Goal: Entertainment & Leisure: Consume media (video, audio)

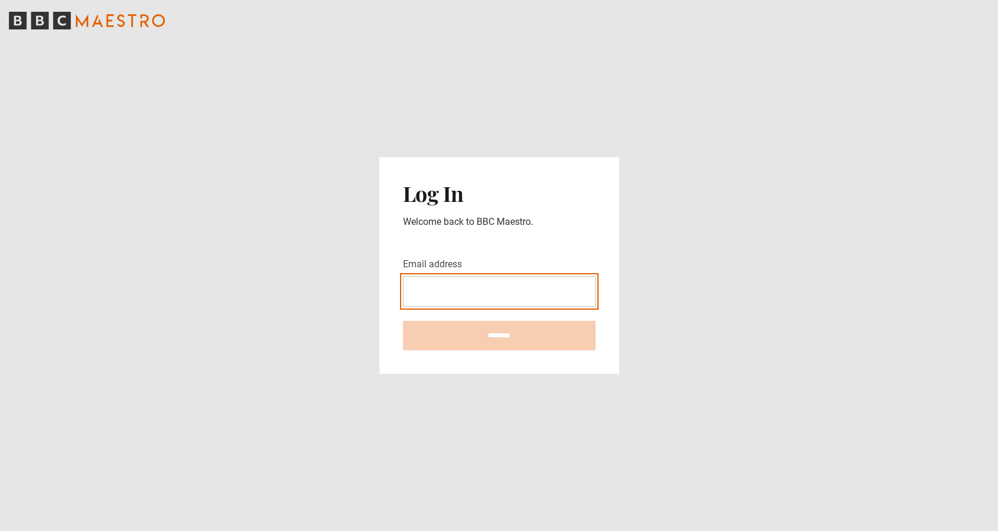
type input "**********"
click at [499, 336] on input "********" at bounding box center [499, 335] width 193 height 29
type input "**********"
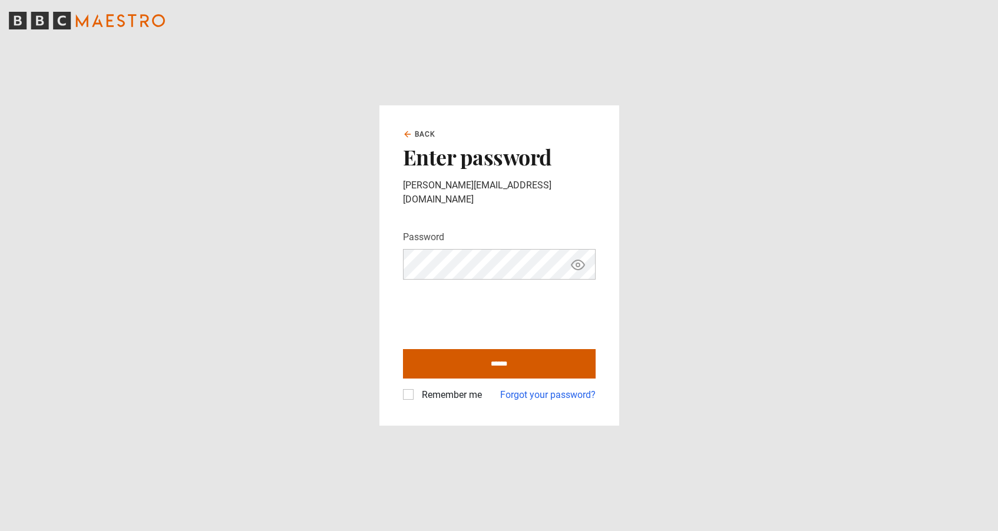
click at [488, 364] on input "******" at bounding box center [499, 363] width 193 height 29
type input "**********"
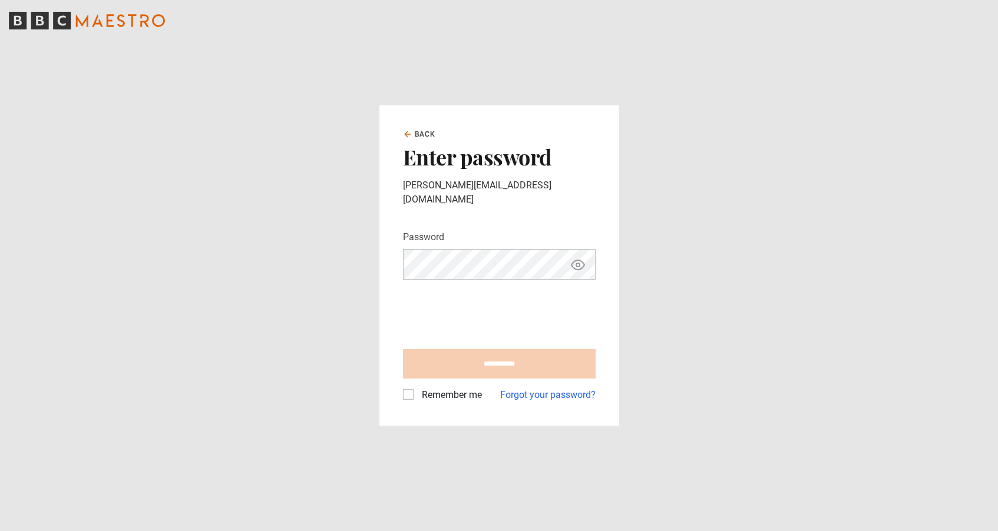
click at [417, 389] on label "Remember me" at bounding box center [449, 395] width 65 height 14
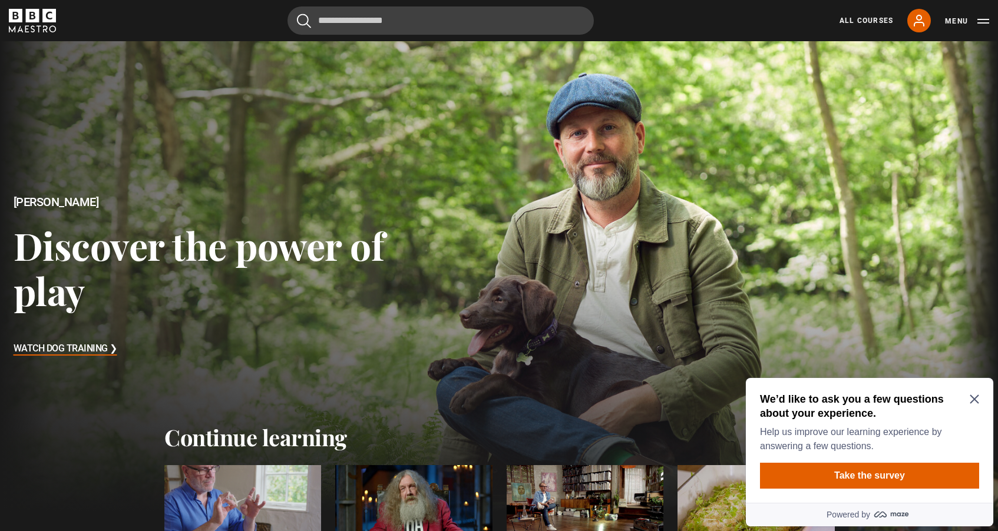
click at [976, 397] on icon "Close Maze Prompt" at bounding box center [974, 399] width 9 height 9
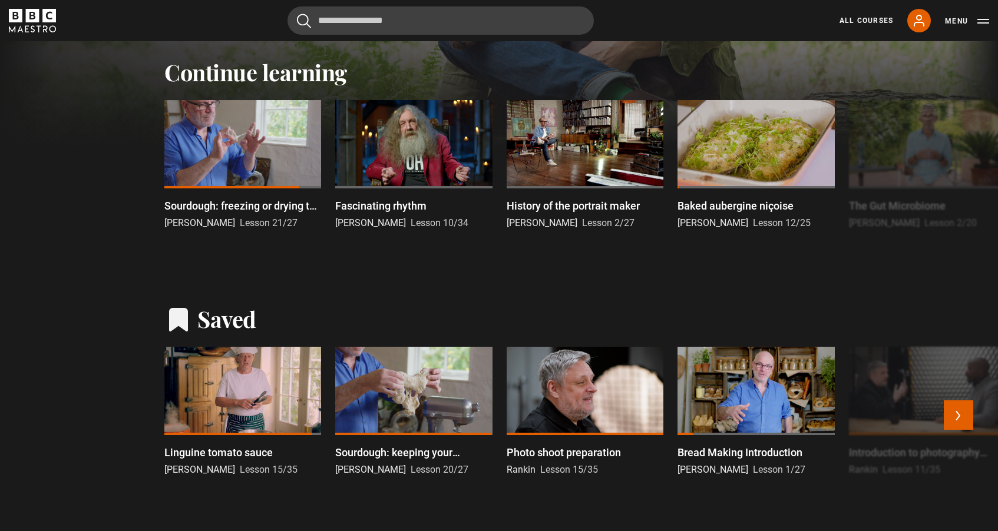
scroll to position [371, 0]
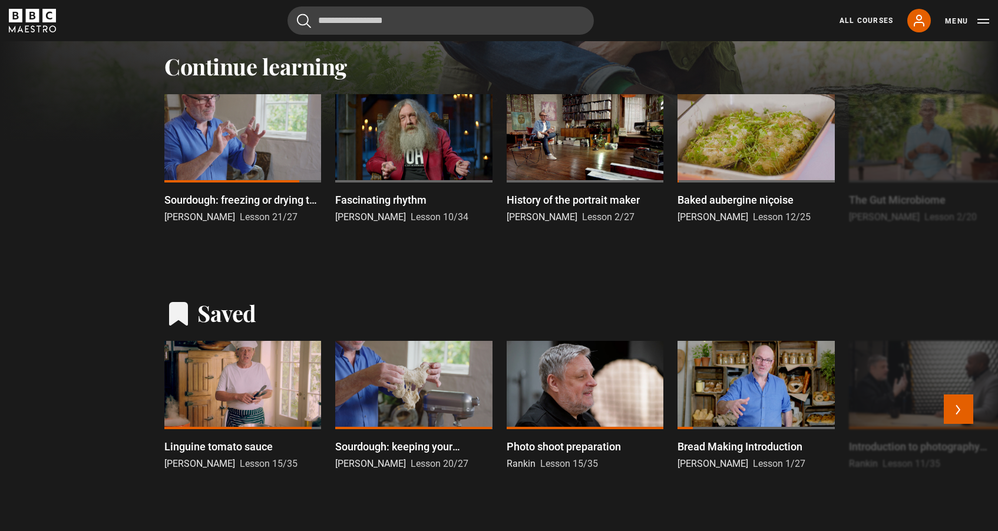
click at [745, 398] on div at bounding box center [756, 385] width 157 height 88
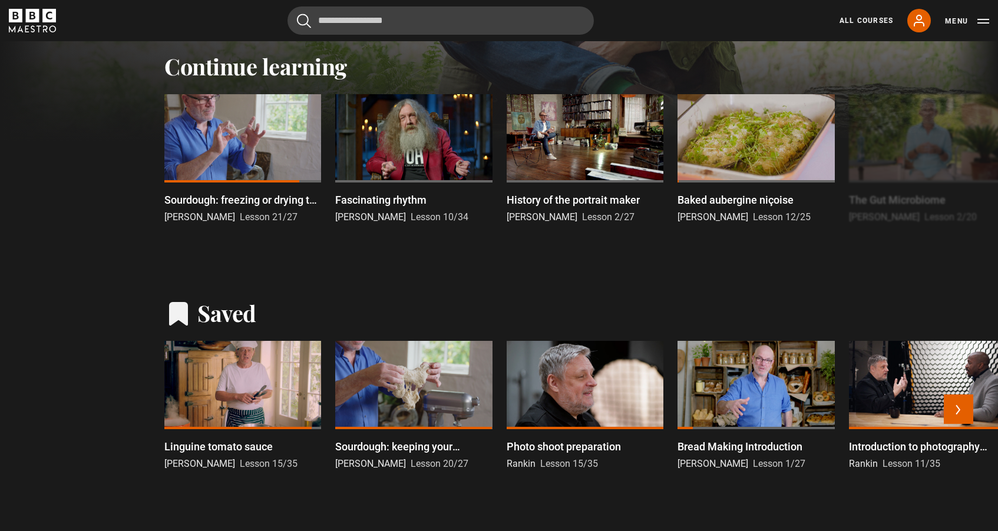
click at [745, 398] on div at bounding box center [756, 385] width 157 height 88
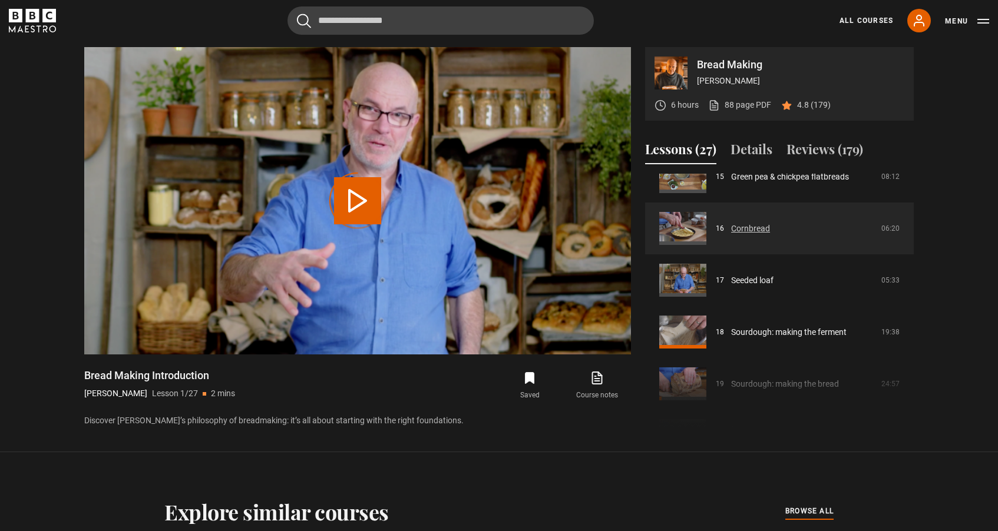
scroll to position [817, 0]
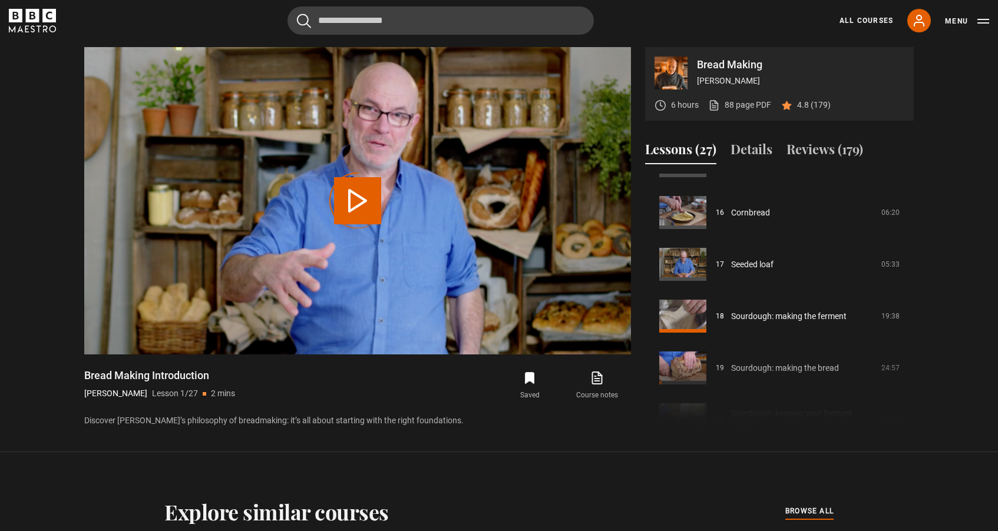
click at [681, 359] on div "Course trailer 01 Bread Making Introduction 02:02 02 The dough 21:32 03 Tin loa…" at bounding box center [779, 301] width 269 height 255
click at [685, 371] on div "Course trailer 01 Bread Making Introduction 02:02 02 The dough 21:32 03 Tin loa…" at bounding box center [779, 301] width 269 height 255
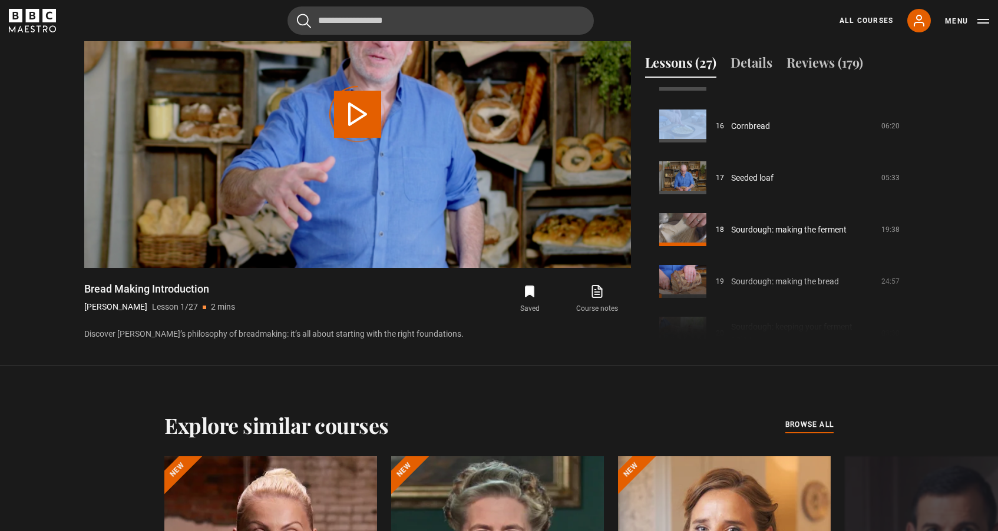
scroll to position [620, 0]
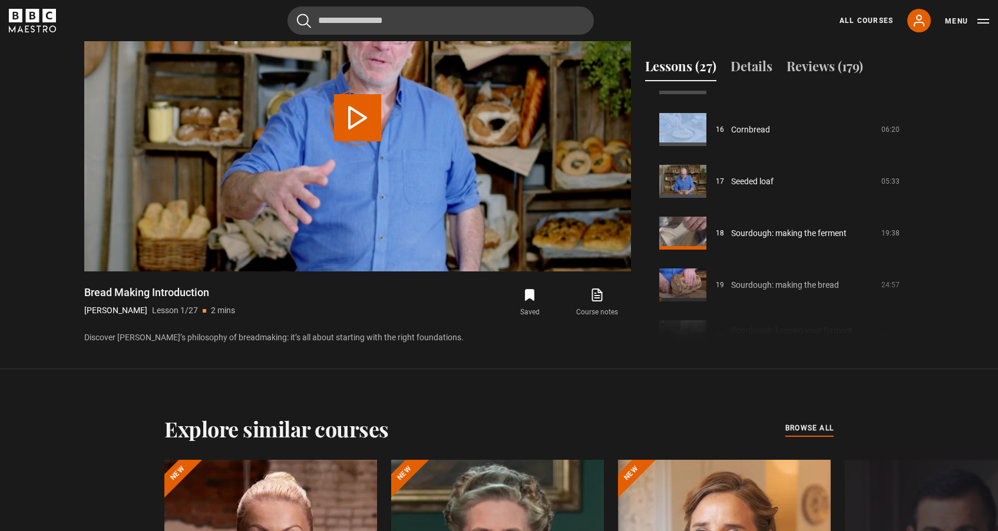
click at [678, 290] on div "Course trailer 01 Bread Making Introduction 02:02 02 The dough 21:32 03 Tin loa…" at bounding box center [779, 218] width 269 height 255
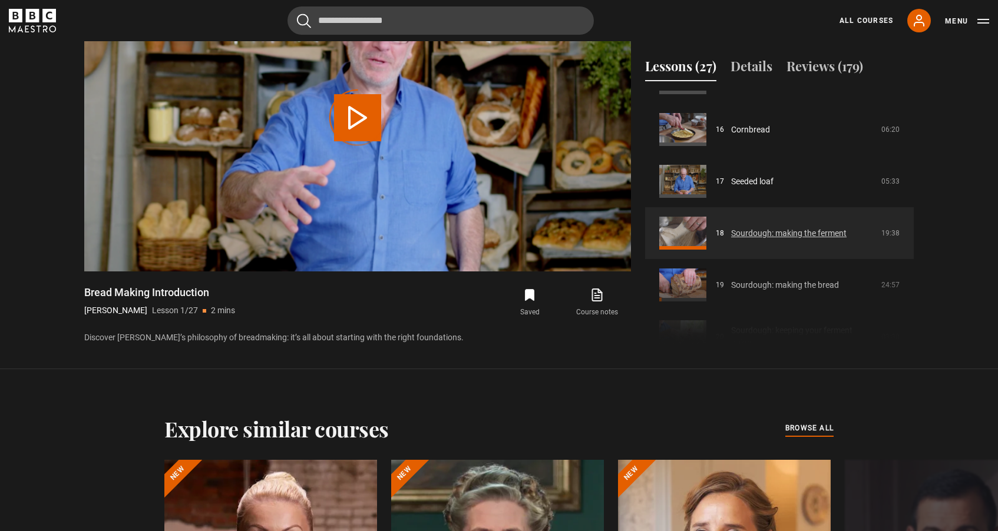
click at [731, 230] on link "Sourdough: making the ferment" at bounding box center [788, 233] width 115 height 12
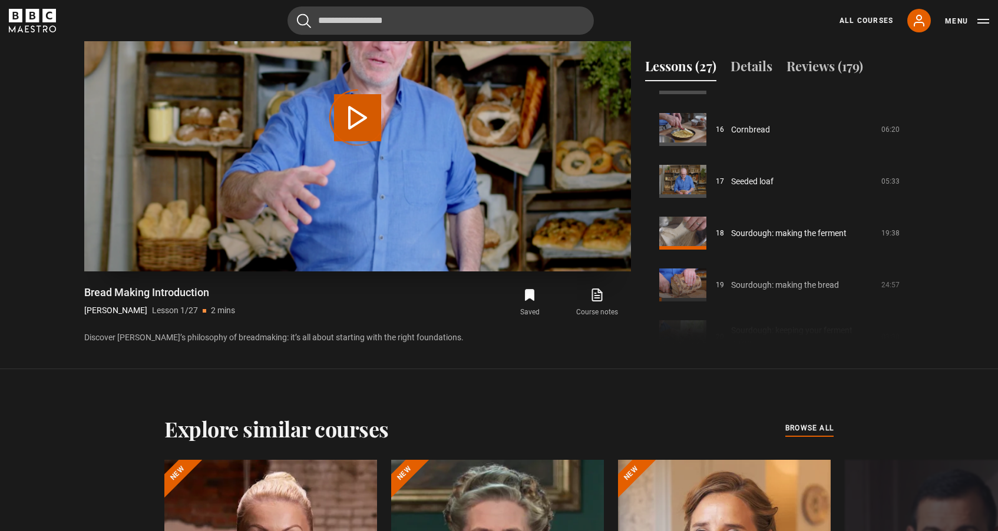
click at [364, 117] on div "Video Player is loading." at bounding box center [357, 117] width 59 height 59
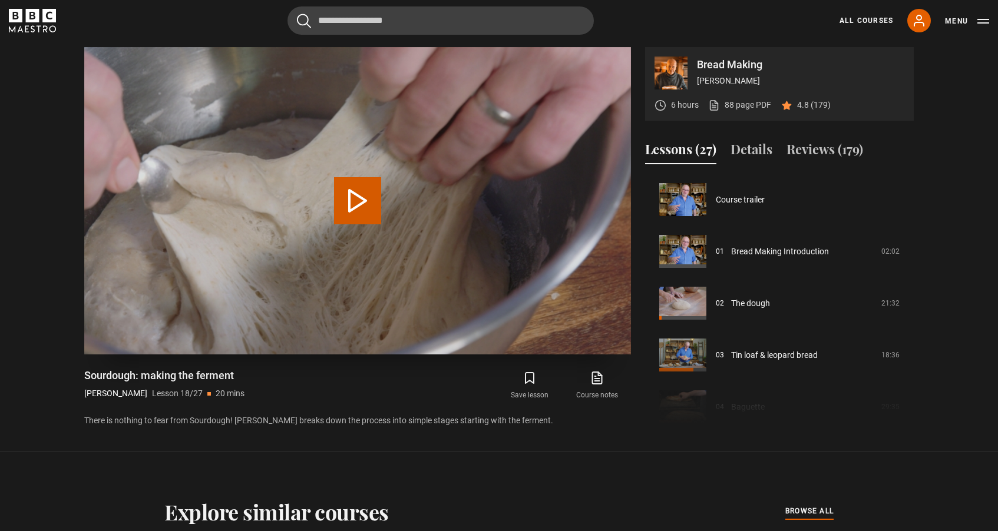
scroll to position [881, 0]
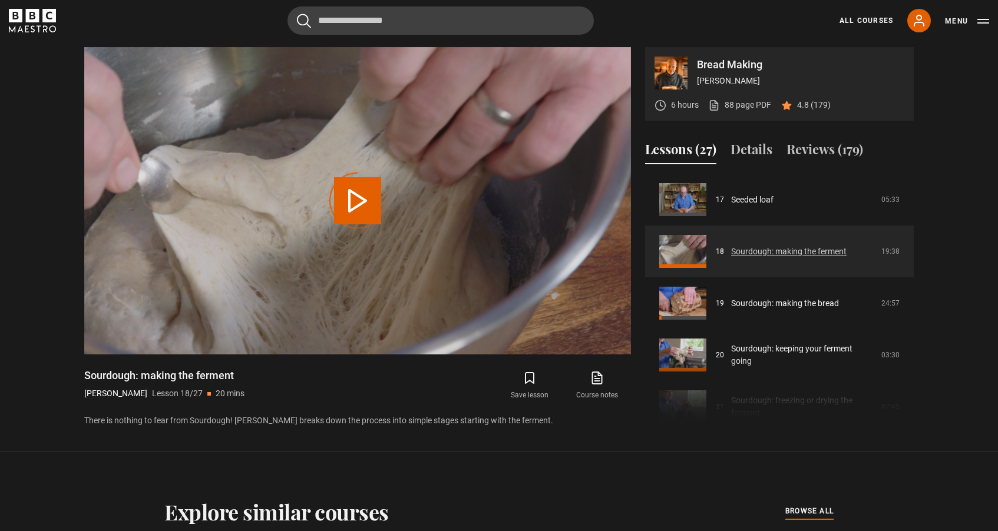
click at [731, 250] on link "Sourdough: making the ferment" at bounding box center [788, 252] width 115 height 12
click at [741, 250] on link "Sourdough: making the ferment" at bounding box center [788, 252] width 115 height 12
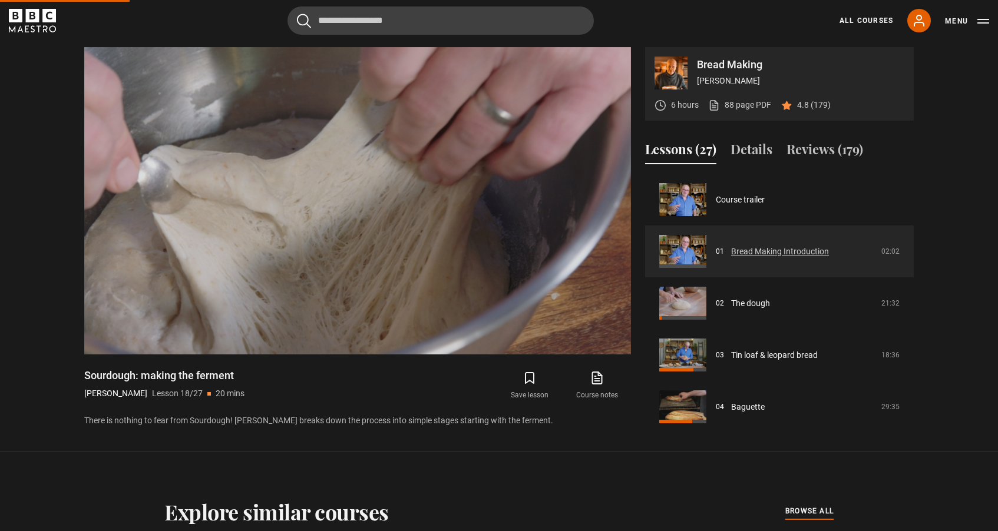
click at [740, 251] on link "Bread Making Introduction" at bounding box center [780, 252] width 98 height 12
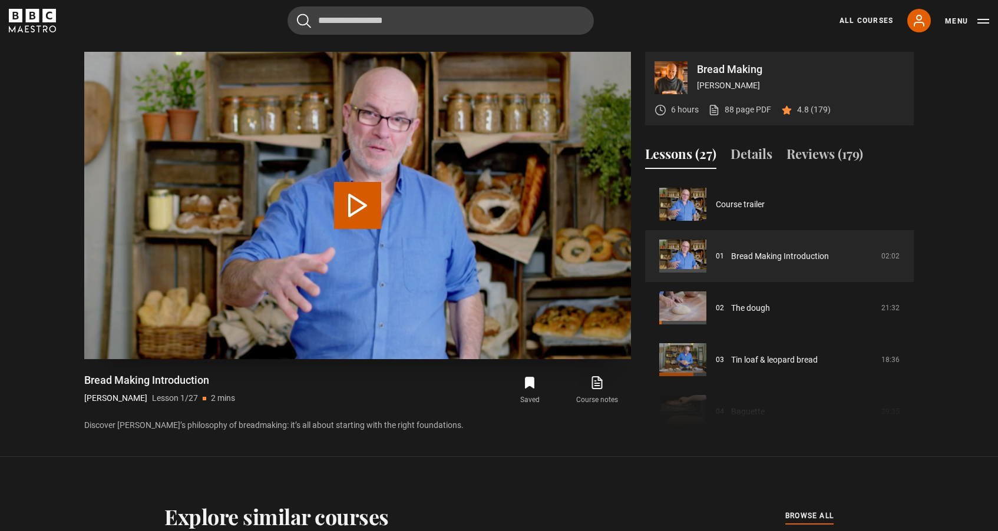
scroll to position [537, 0]
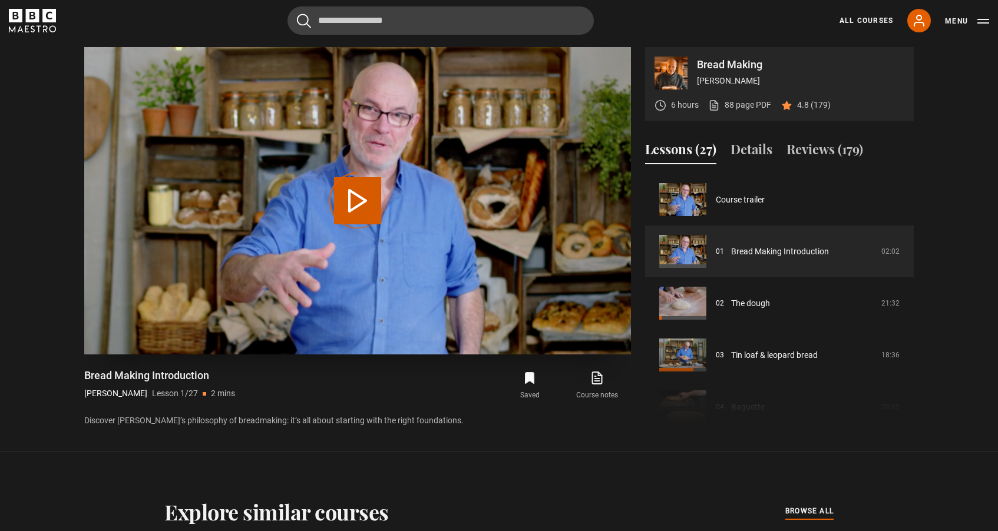
click at [358, 200] on div "Video Player is loading." at bounding box center [357, 200] width 59 height 59
click at [357, 192] on div "Video Player is loading." at bounding box center [357, 200] width 59 height 59
click at [765, 206] on link "Course trailer" at bounding box center [740, 200] width 49 height 12
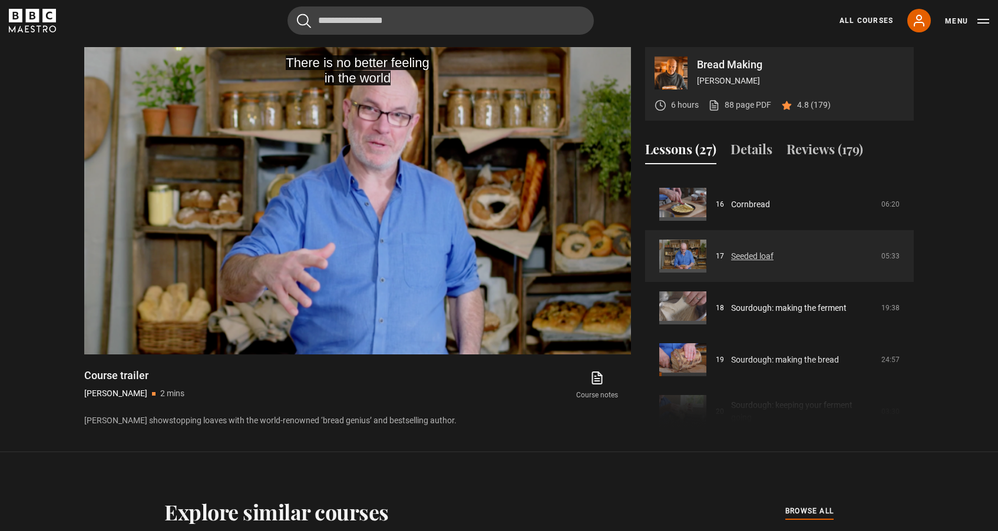
scroll to position [829, 0]
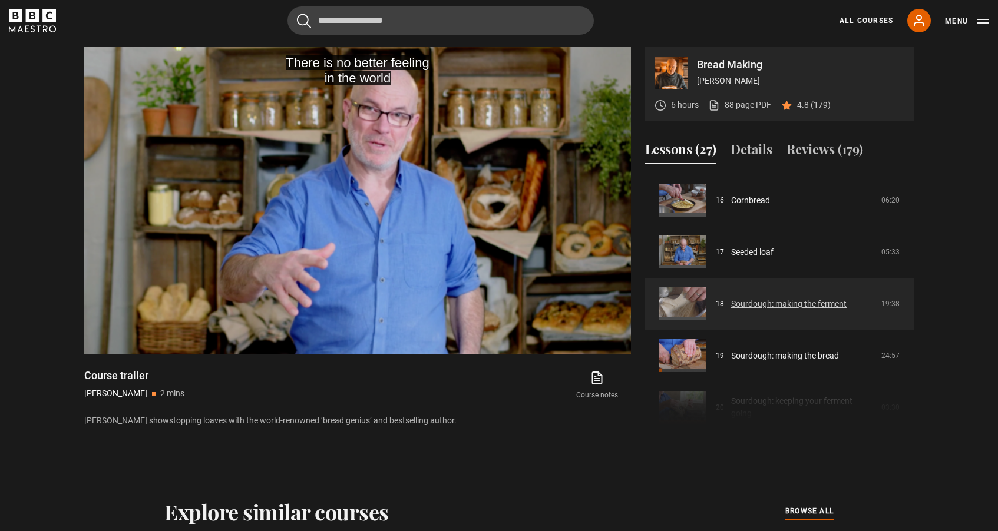
click at [739, 303] on link "Sourdough: making the ferment" at bounding box center [788, 304] width 115 height 12
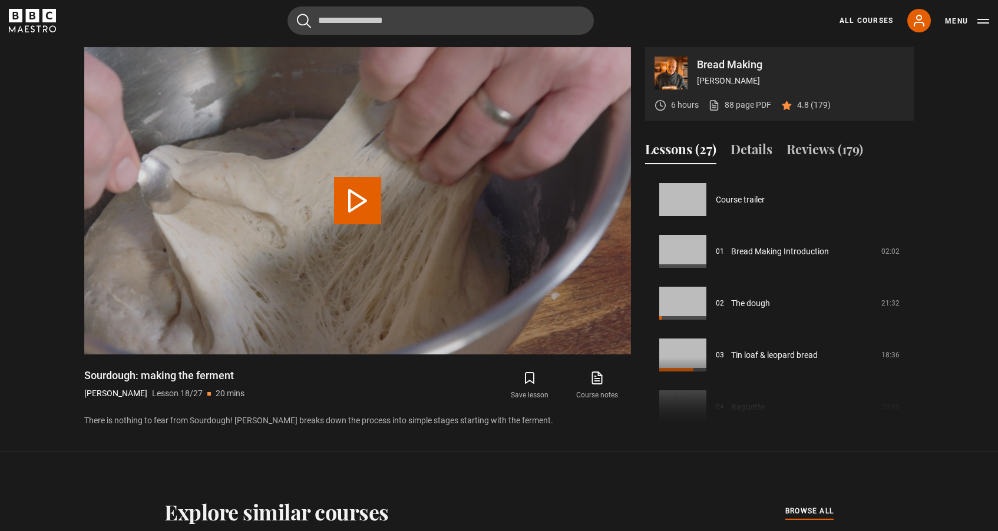
scroll to position [881, 0]
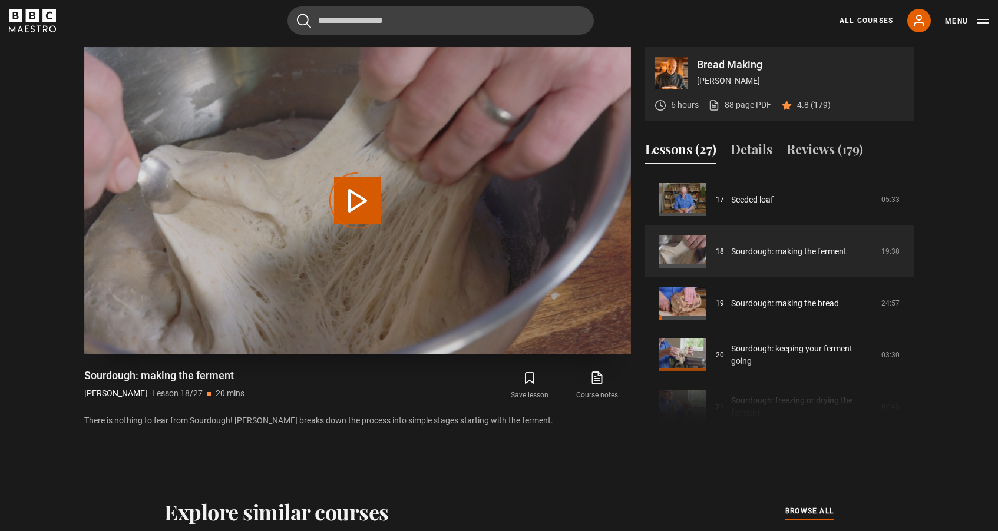
click at [323, 196] on video-js "Video Player is loading. Play Lesson Sourdough: making the ferment 10s Skip Bac…" at bounding box center [357, 201] width 547 height 308
click at [333, 197] on div "Video Player is loading." at bounding box center [357, 200] width 59 height 59
click at [354, 199] on div "Video Player is loading." at bounding box center [357, 200] width 59 height 59
click at [364, 302] on video "Video Player" at bounding box center [357, 201] width 547 height 308
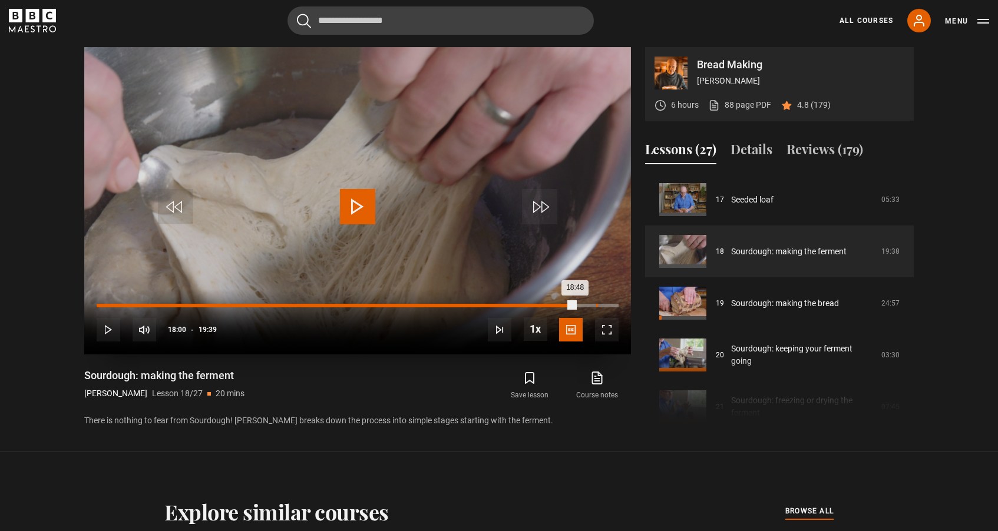
drag, startPoint x: 95, startPoint y: 306, endPoint x: 596, endPoint y: 306, distance: 500.8
click at [596, 306] on div "Loaded : 5.08% 18:48 18:48" at bounding box center [358, 306] width 522 height 4
click at [617, 306] on div "19:35" at bounding box center [618, 306] width 2 height 4
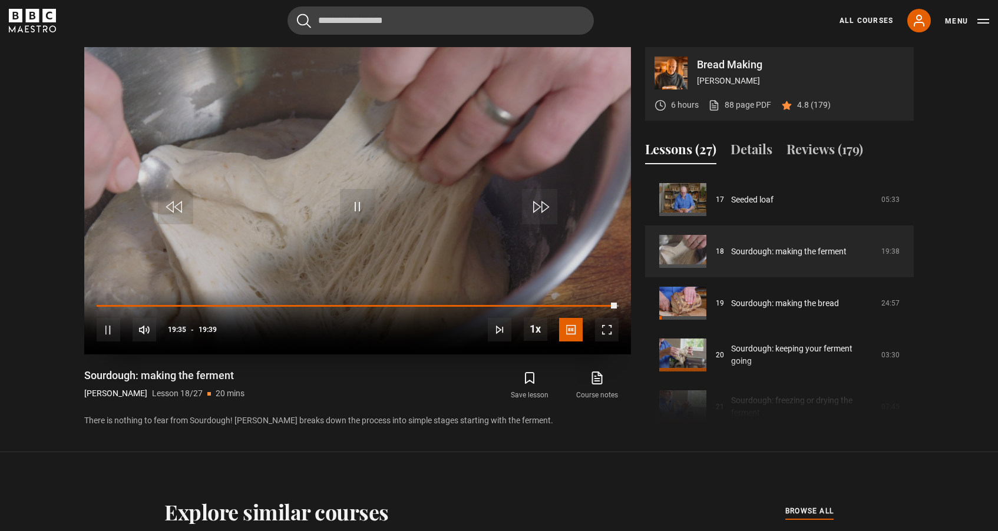
click at [543, 208] on span "Video Player" at bounding box center [539, 206] width 35 height 35
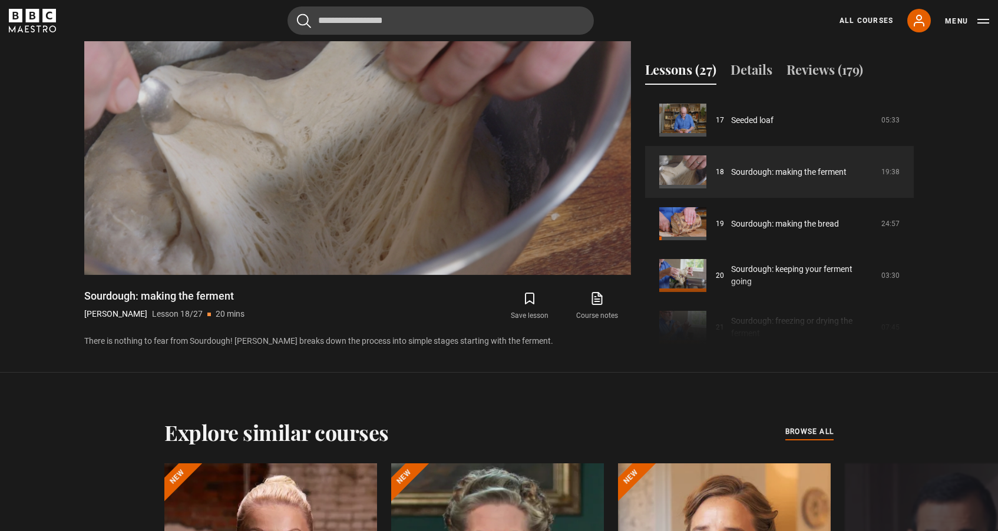
scroll to position [624, 0]
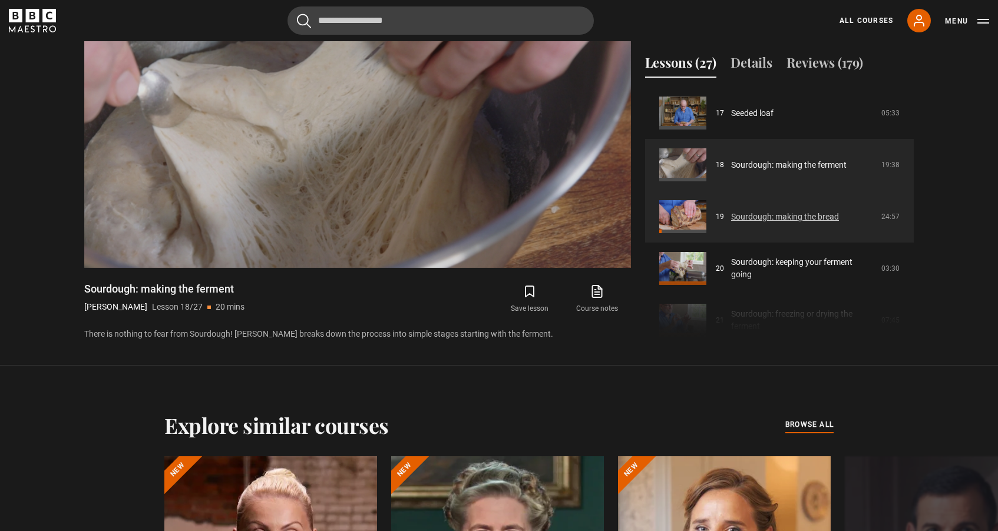
click at [736, 218] on link "Sourdough: making the bread" at bounding box center [785, 217] width 108 height 12
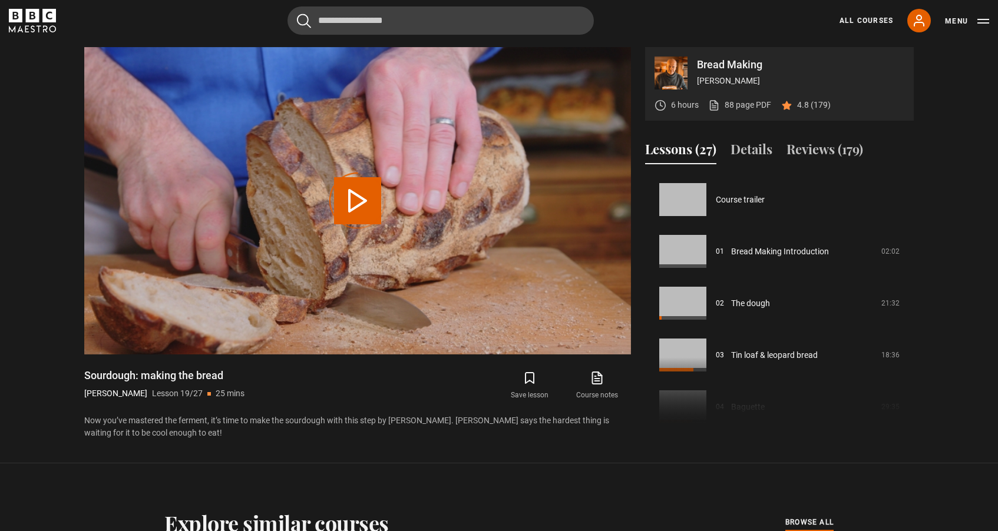
scroll to position [933, 0]
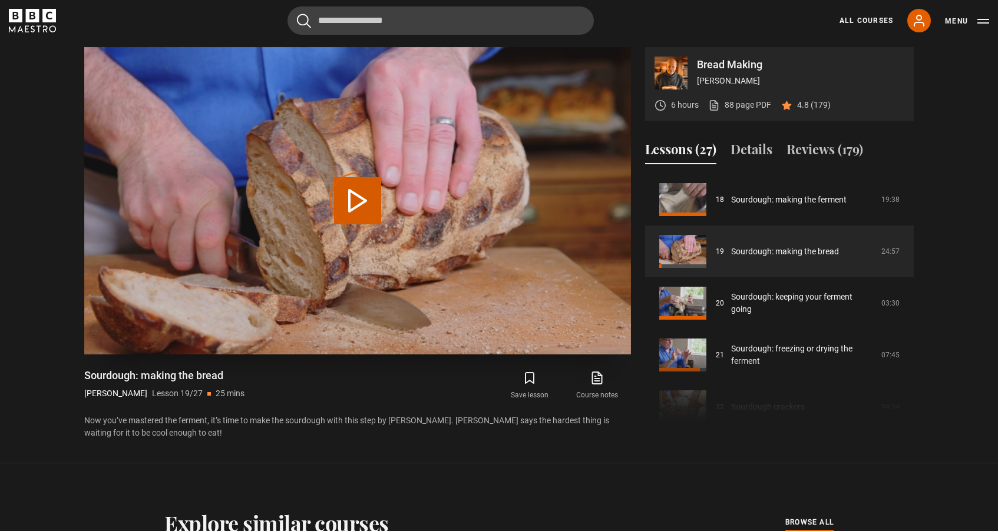
click at [349, 196] on div "Video Player is loading." at bounding box center [357, 200] width 59 height 59
click at [351, 182] on div "Video Player is loading." at bounding box center [357, 200] width 59 height 59
click at [986, 21] on button "Menu" at bounding box center [967, 21] width 44 height 12
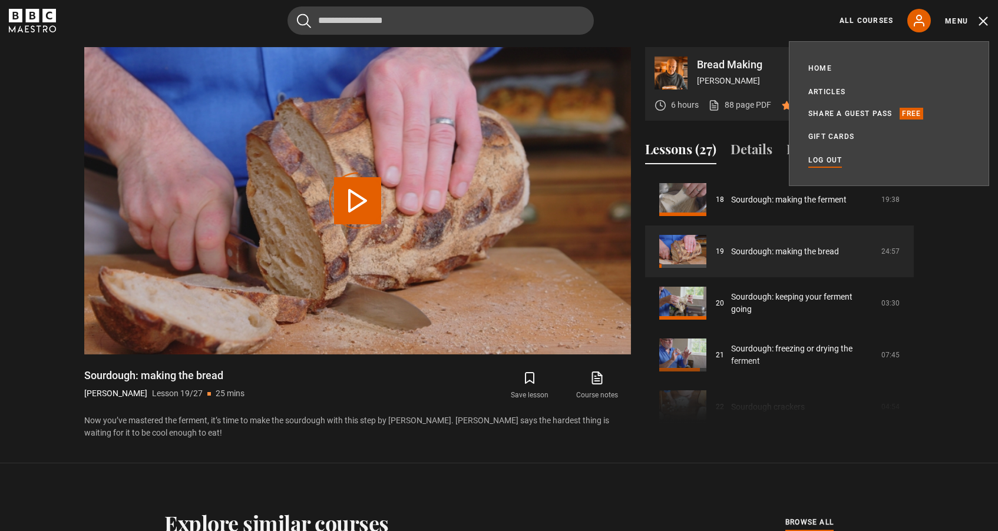
click at [824, 158] on link "Log out" at bounding box center [825, 160] width 34 height 12
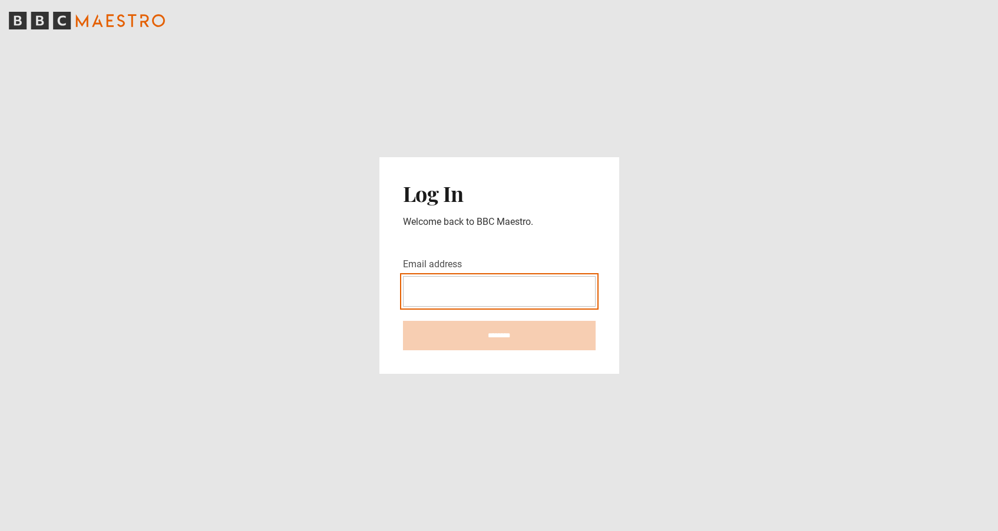
type input "**********"
click at [499, 336] on input "********" at bounding box center [499, 335] width 193 height 29
type input "**********"
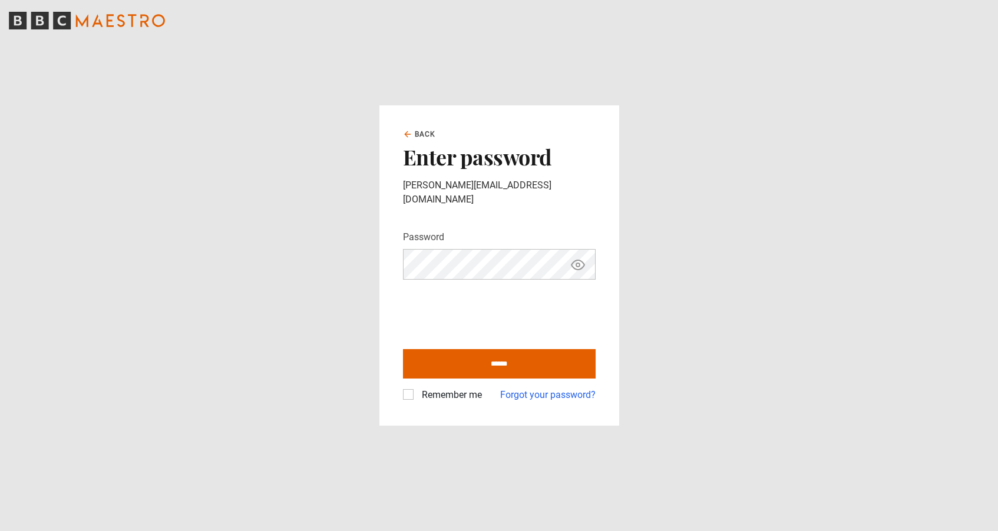
click at [417, 388] on label "Remember me" at bounding box center [449, 395] width 65 height 14
click at [503, 356] on input "******" at bounding box center [499, 363] width 193 height 29
type input "**********"
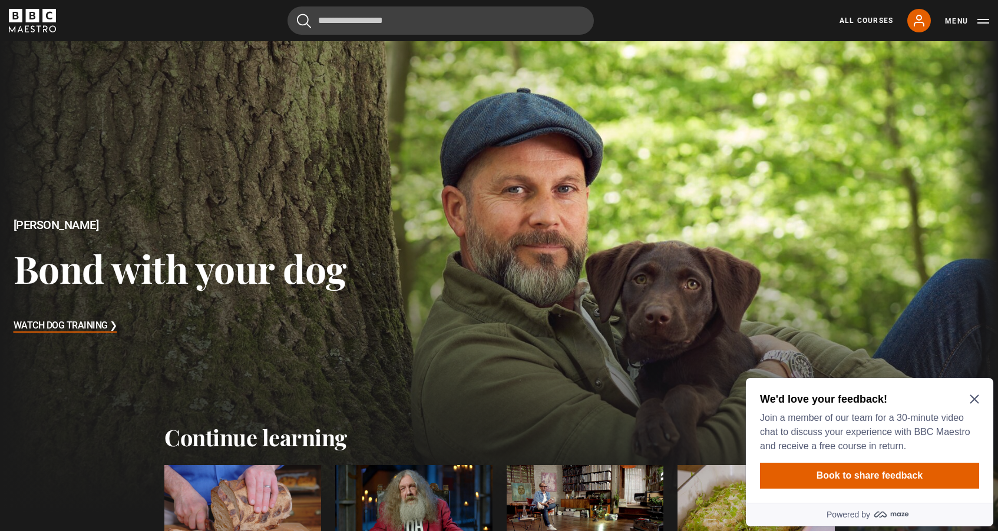
click at [503, 356] on div at bounding box center [499, 276] width 998 height 471
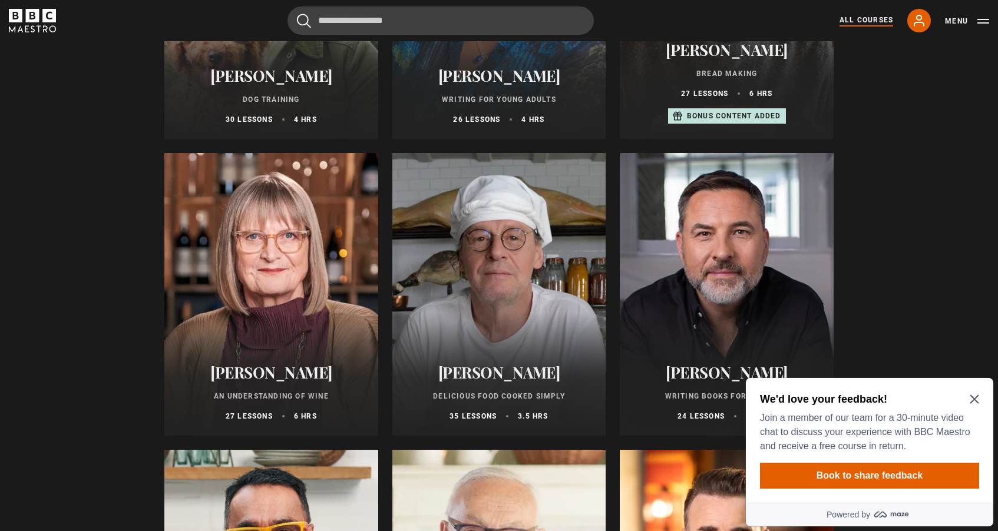
scroll to position [3912, 0]
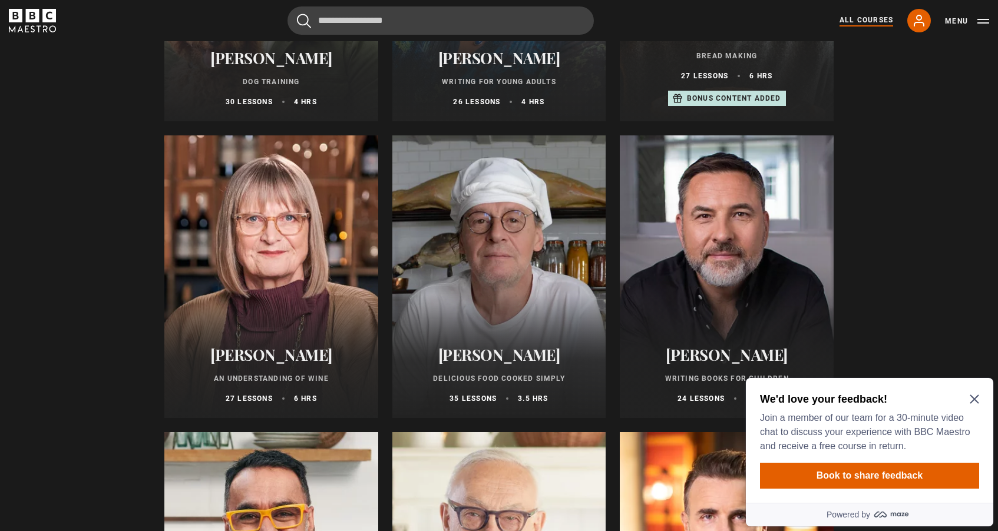
click at [974, 398] on icon "Close Maze Prompt" at bounding box center [974, 399] width 9 height 9
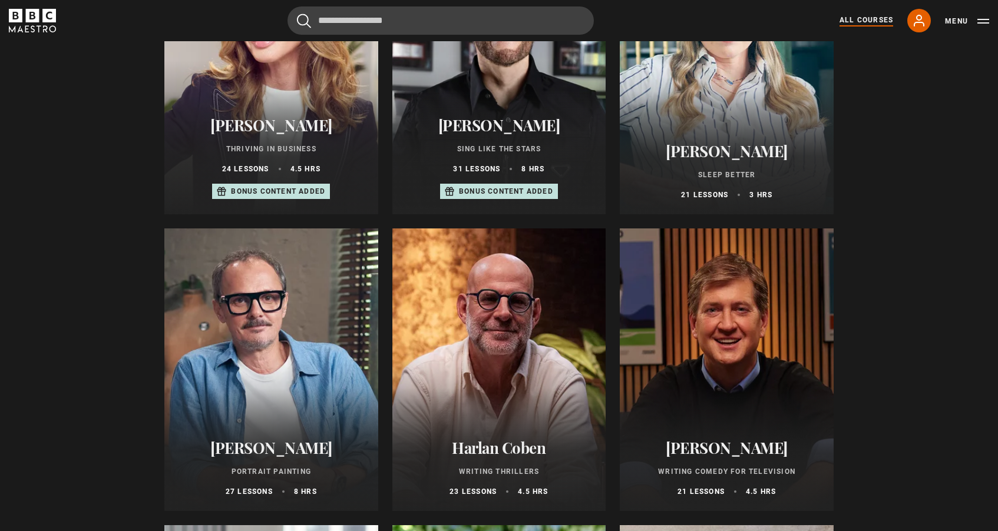
scroll to position [596, 0]
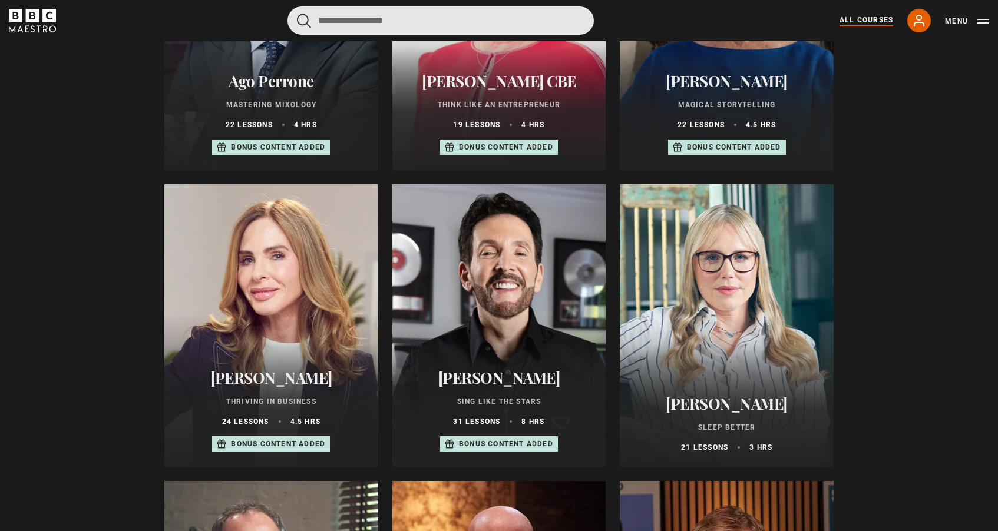
click at [345, 22] on input "Search" at bounding box center [441, 20] width 306 height 28
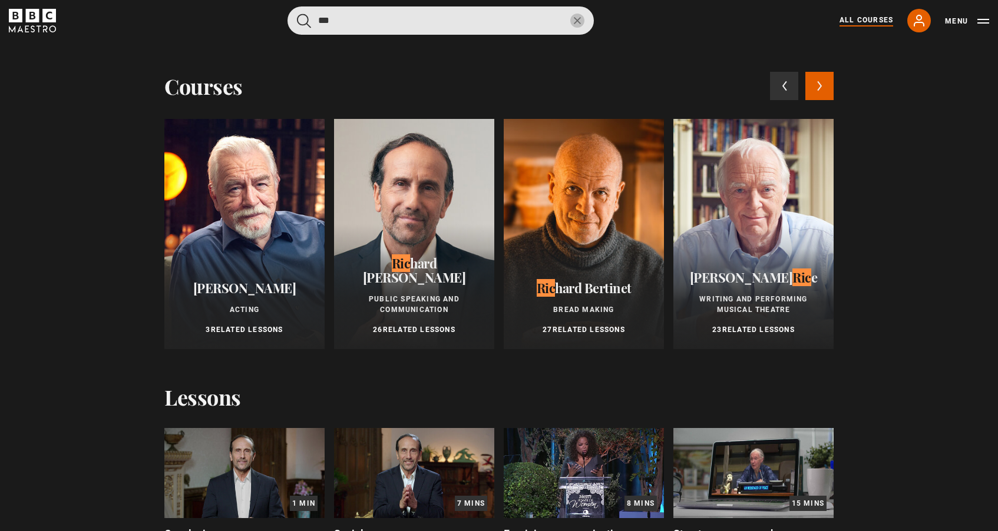
type input "***"
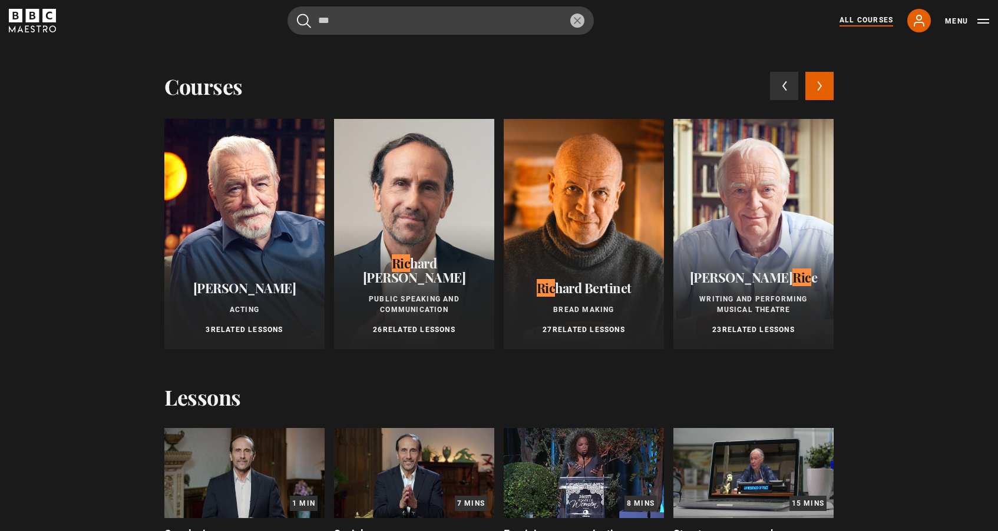
click at [574, 188] on div at bounding box center [584, 234] width 160 height 230
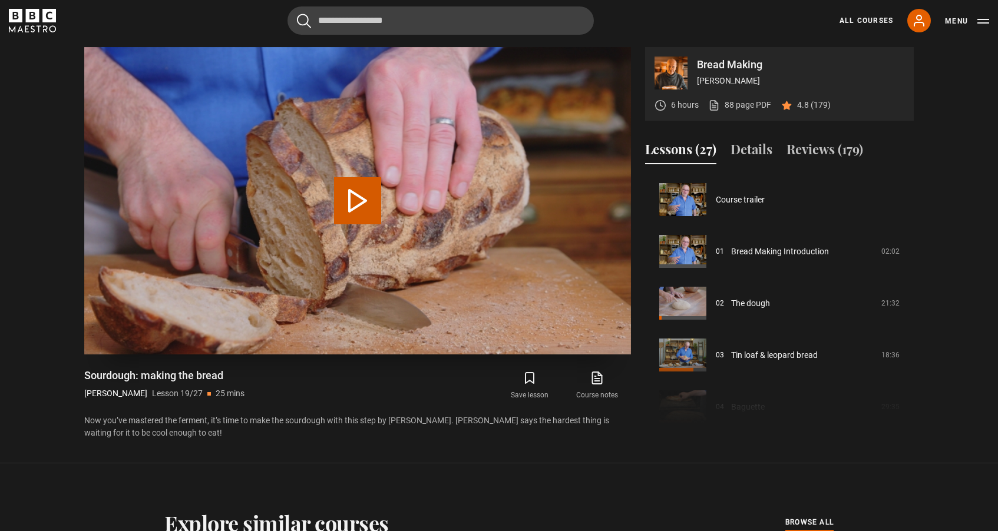
scroll to position [933, 0]
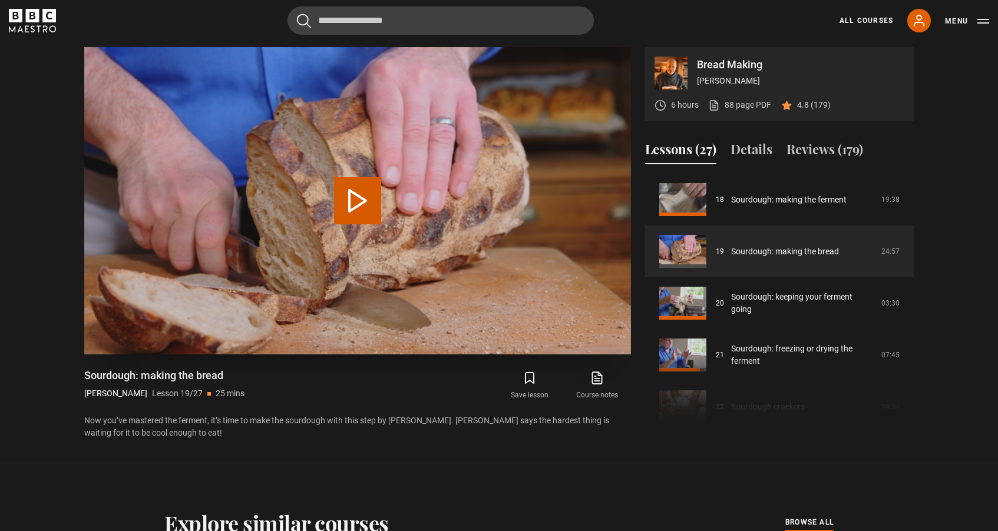
click at [360, 200] on button "Play Lesson Sourdough: making the bread" at bounding box center [357, 200] width 47 height 47
